Goal: Information Seeking & Learning: Learn about a topic

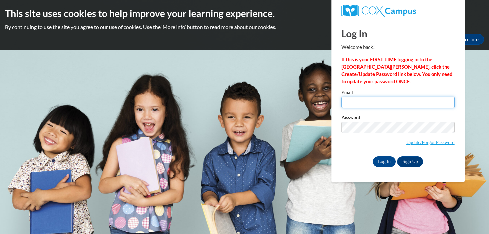
click at [359, 103] on input "Email" at bounding box center [397, 102] width 113 height 11
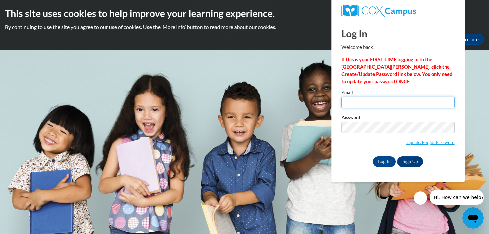
type input "eramirez@waukesha.k12.wi.us"
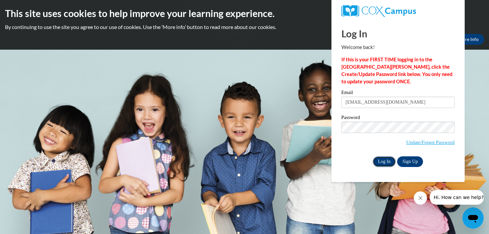
click at [377, 160] on input "Log In" at bounding box center [384, 161] width 23 height 11
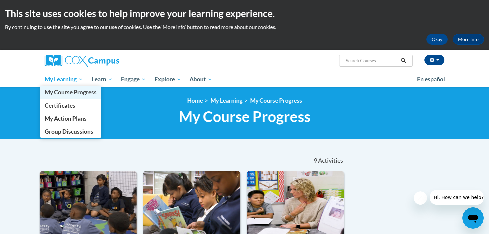
click at [72, 91] on span "My Course Progress" at bounding box center [71, 92] width 52 height 7
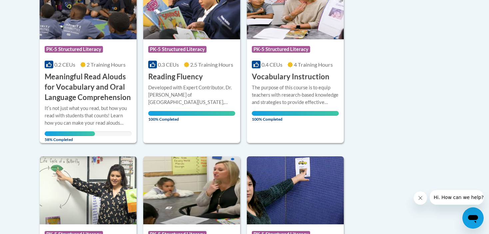
scroll to position [209, 0]
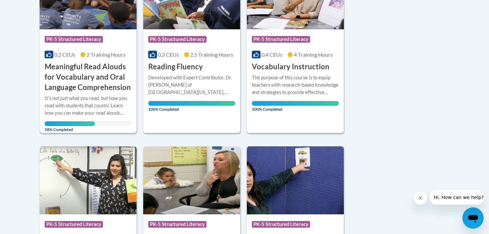
click at [85, 82] on h3 "Meaningful Read Alouds for Vocabulary and Oral Language Comprehension" at bounding box center [88, 77] width 87 height 31
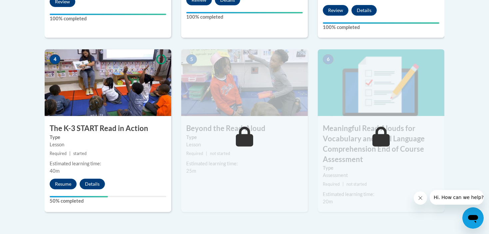
scroll to position [384, 0]
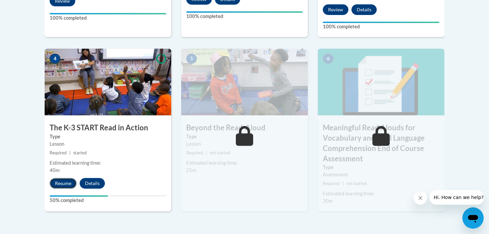
click at [59, 184] on button "Resume" at bounding box center [63, 183] width 27 height 11
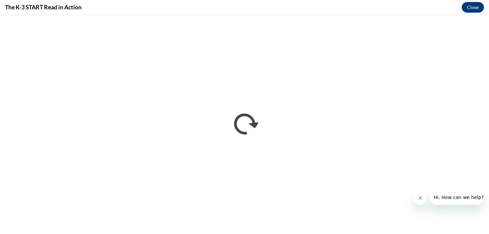
scroll to position [0, 0]
